Goal: Task Accomplishment & Management: Manage account settings

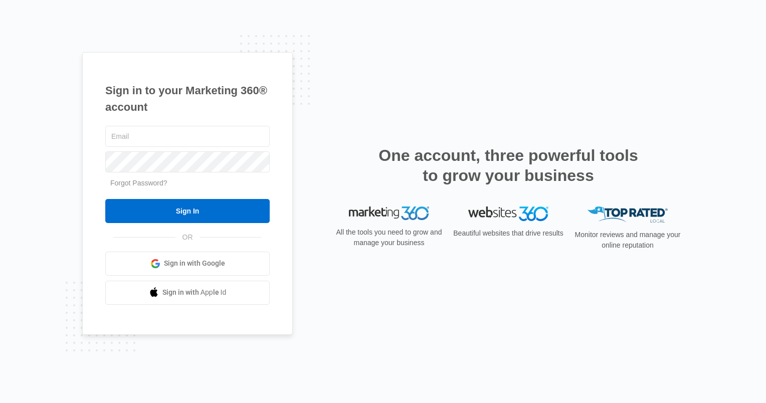
type input "[EMAIL_ADDRESS][DOMAIN_NAME]"
click at [191, 207] on input "Sign In" at bounding box center [187, 211] width 164 height 24
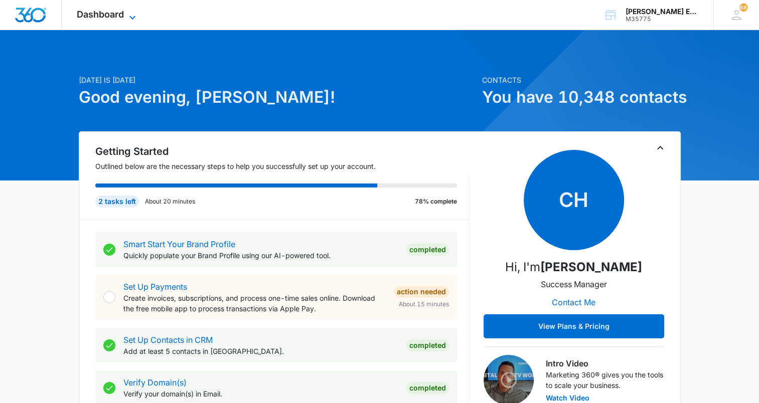
click at [108, 15] on span "Dashboard" at bounding box center [100, 14] width 47 height 11
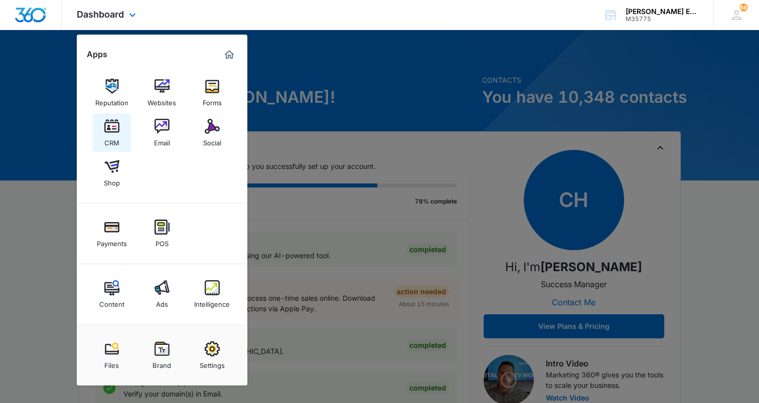
click at [108, 138] on div "CRM" at bounding box center [111, 140] width 15 height 13
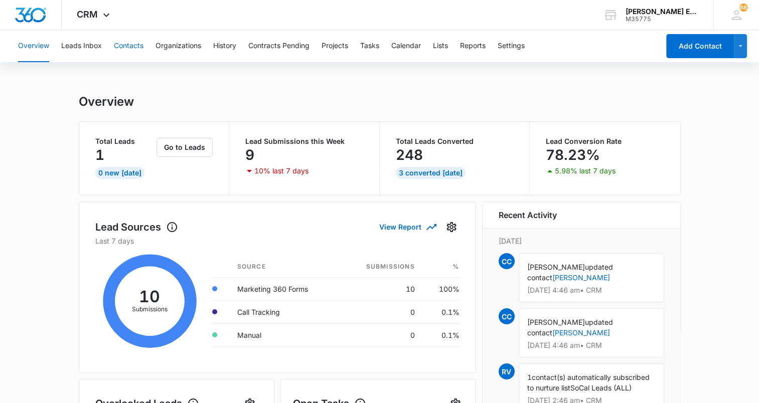
click at [119, 47] on button "Contacts" at bounding box center [129, 46] width 30 height 32
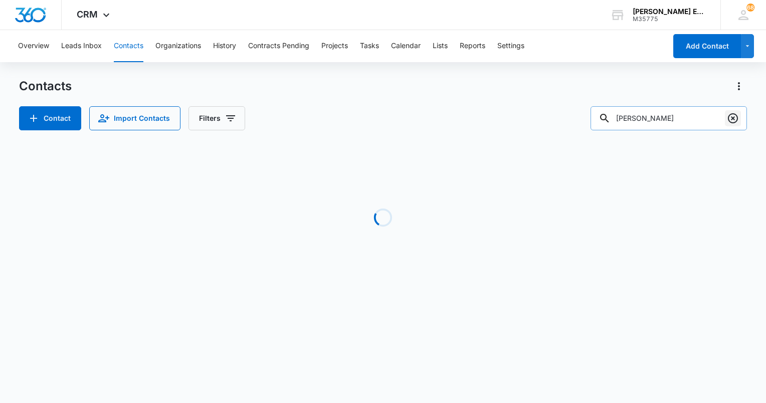
click at [734, 121] on icon "Clear" at bounding box center [733, 118] width 12 height 12
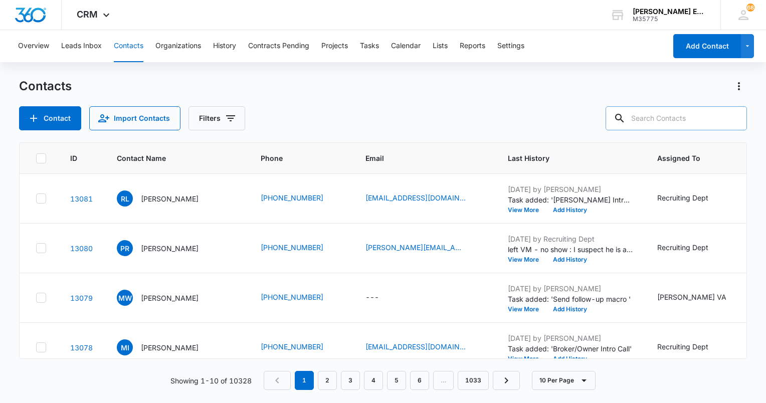
click at [246, 82] on div "Contacts" at bounding box center [383, 86] width 728 height 16
